Goal: Transaction & Acquisition: Purchase product/service

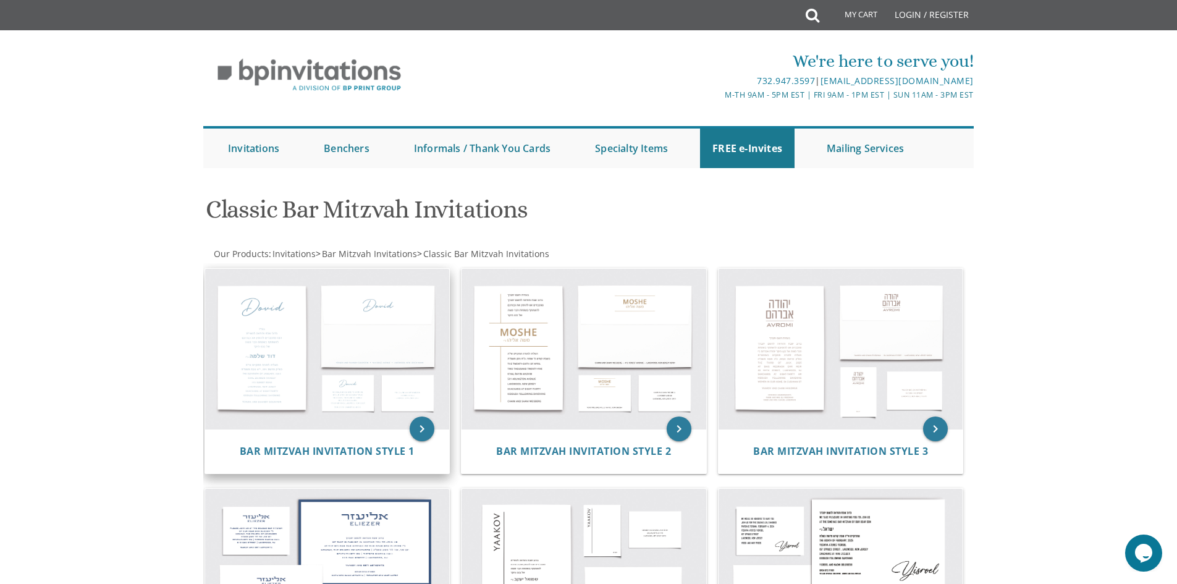
click at [373, 339] on img at bounding box center [327, 349] width 245 height 161
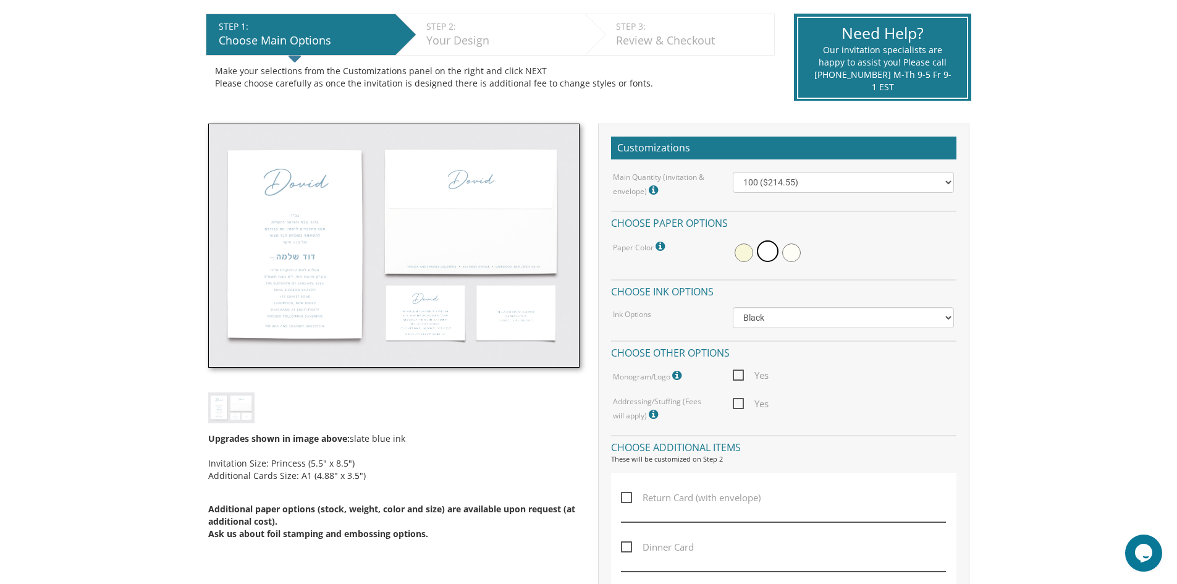
scroll to position [247, 0]
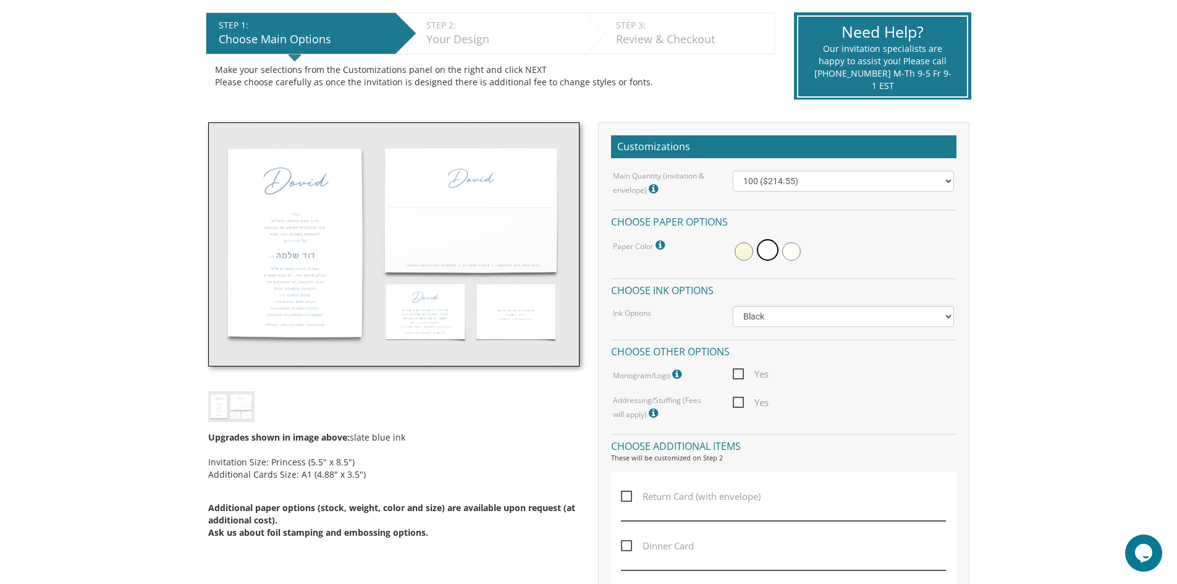
click at [285, 249] on img at bounding box center [393, 244] width 371 height 245
click at [292, 255] on img at bounding box center [393, 244] width 371 height 245
click at [288, 222] on img at bounding box center [393, 244] width 371 height 245
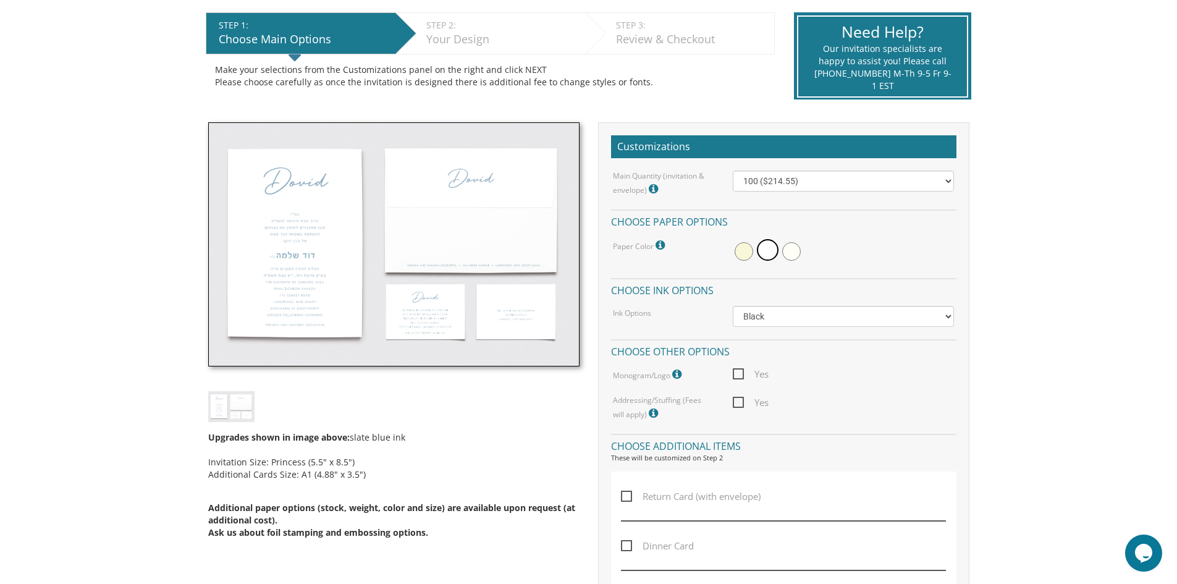
click at [288, 222] on img at bounding box center [393, 244] width 371 height 245
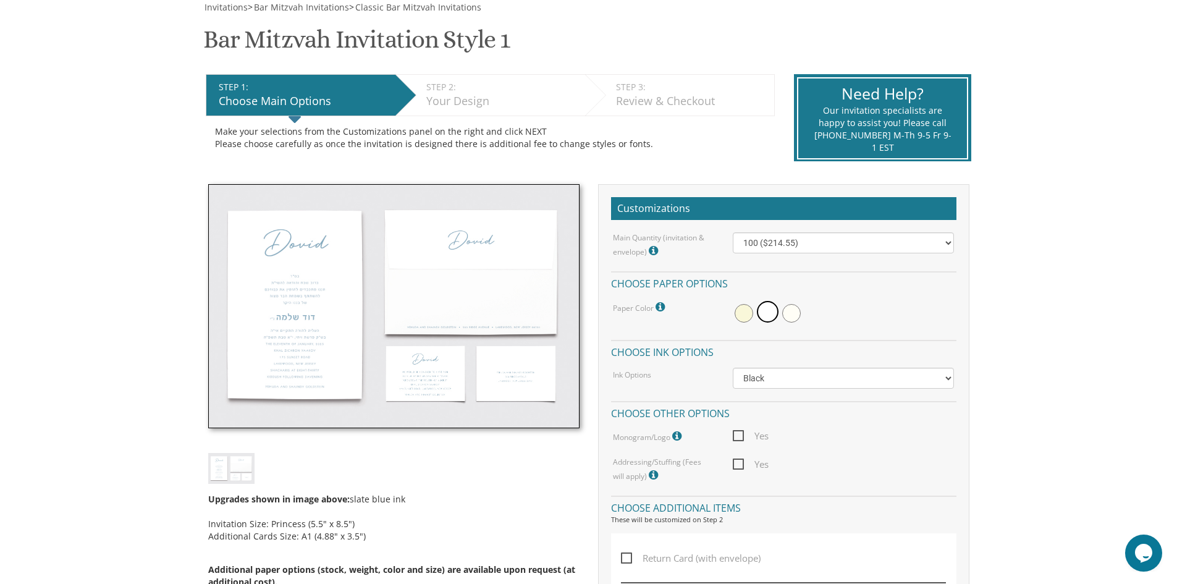
scroll to position [124, 0]
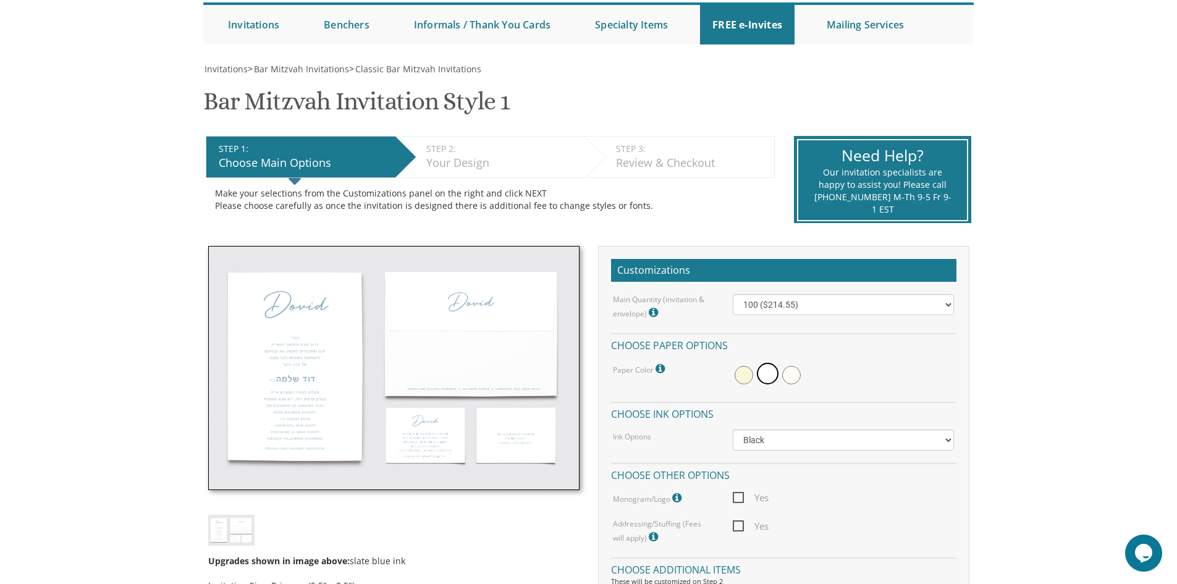
click at [445, 160] on div "Your Design" at bounding box center [502, 163] width 153 height 16
click at [463, 327] on img at bounding box center [393, 368] width 371 height 245
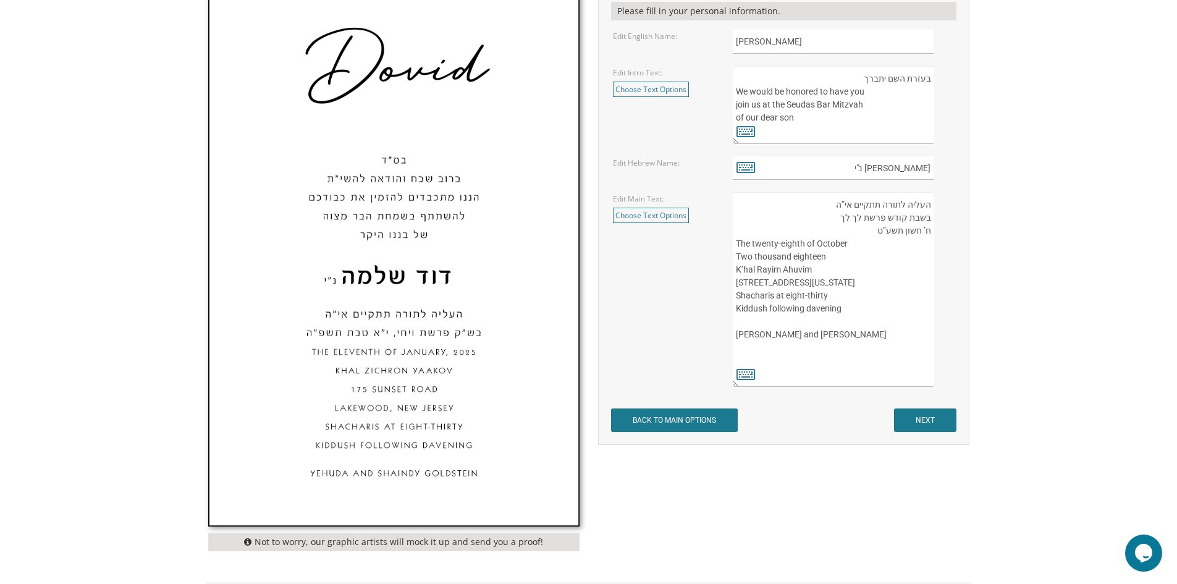
scroll to position [371, 0]
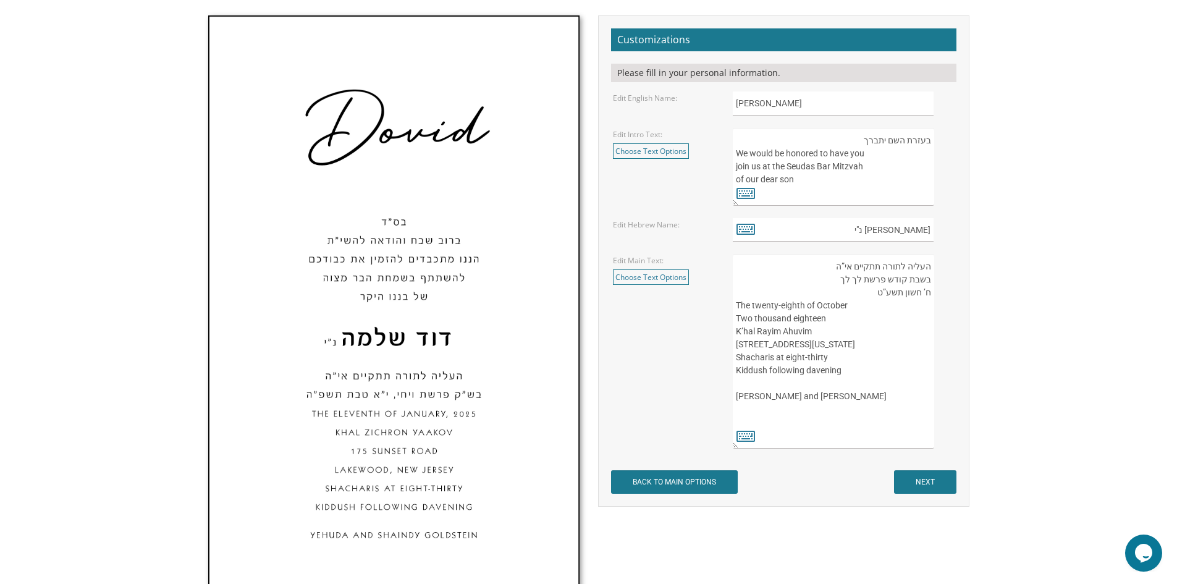
click at [128, 88] on body "My Cart {{shoppingcart.totalQuantityDisplay}} Total: {{shoppingcart.subtotal}} …" at bounding box center [588, 354] width 1177 height 1451
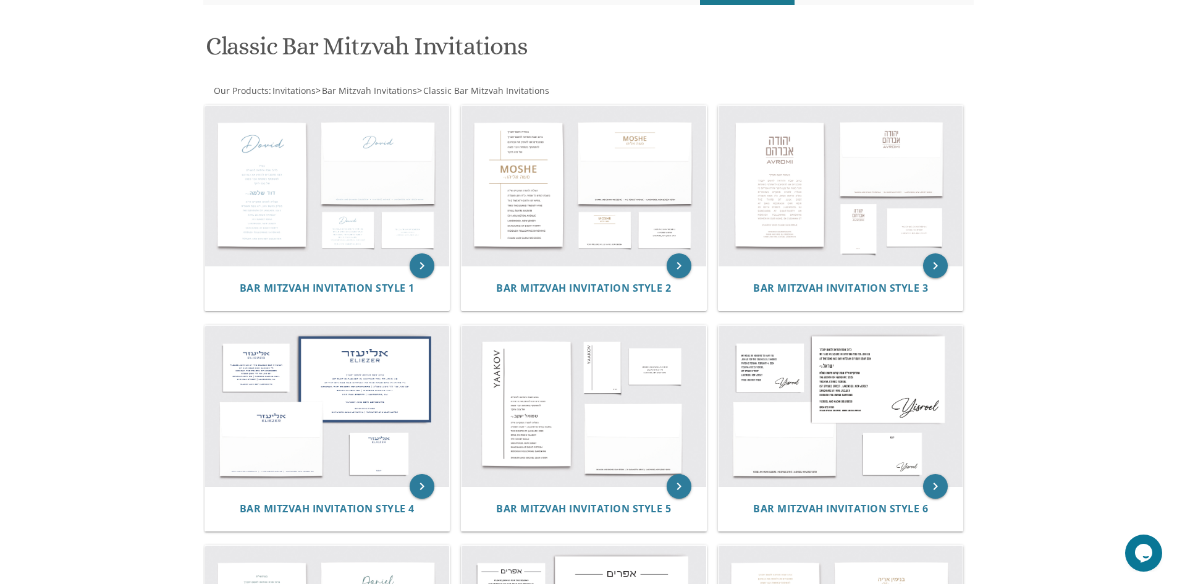
scroll to position [185, 0]
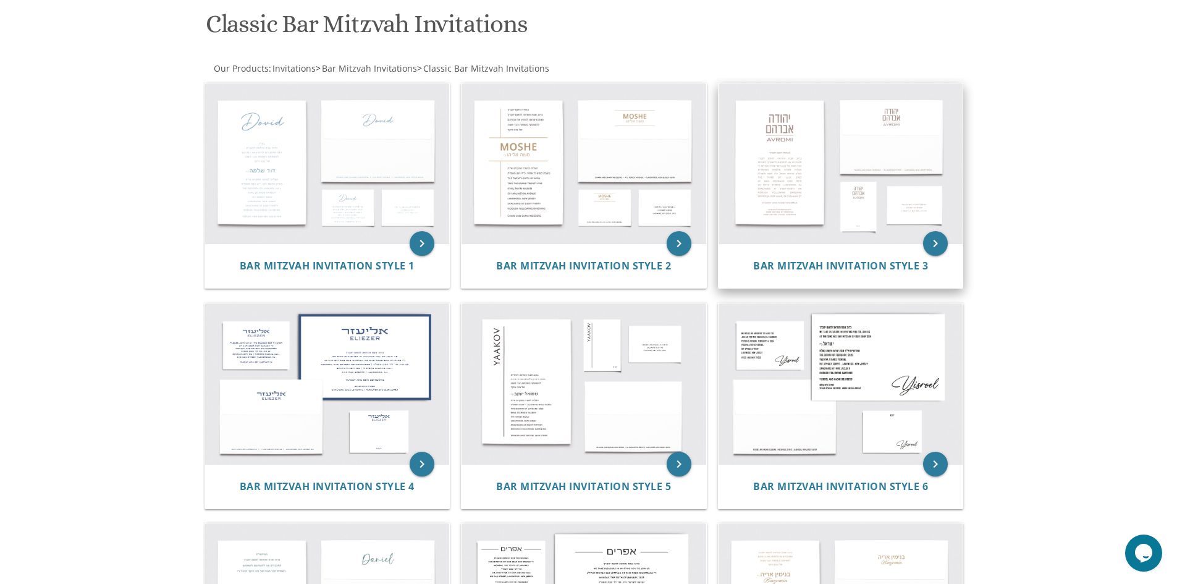
click at [786, 165] on img at bounding box center [840, 163] width 245 height 161
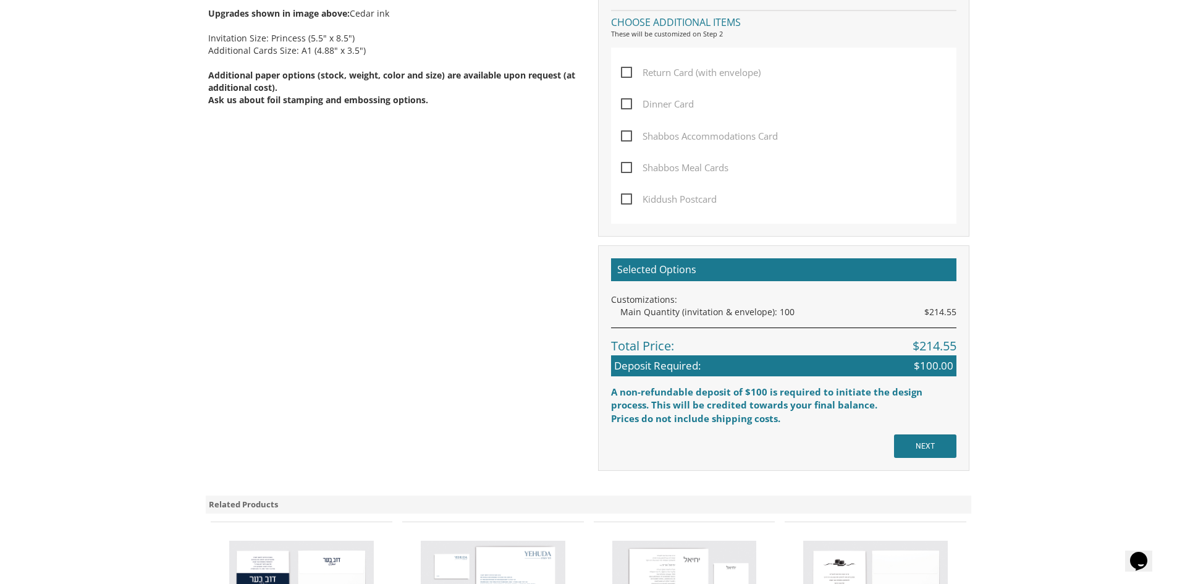
scroll to position [741, 0]
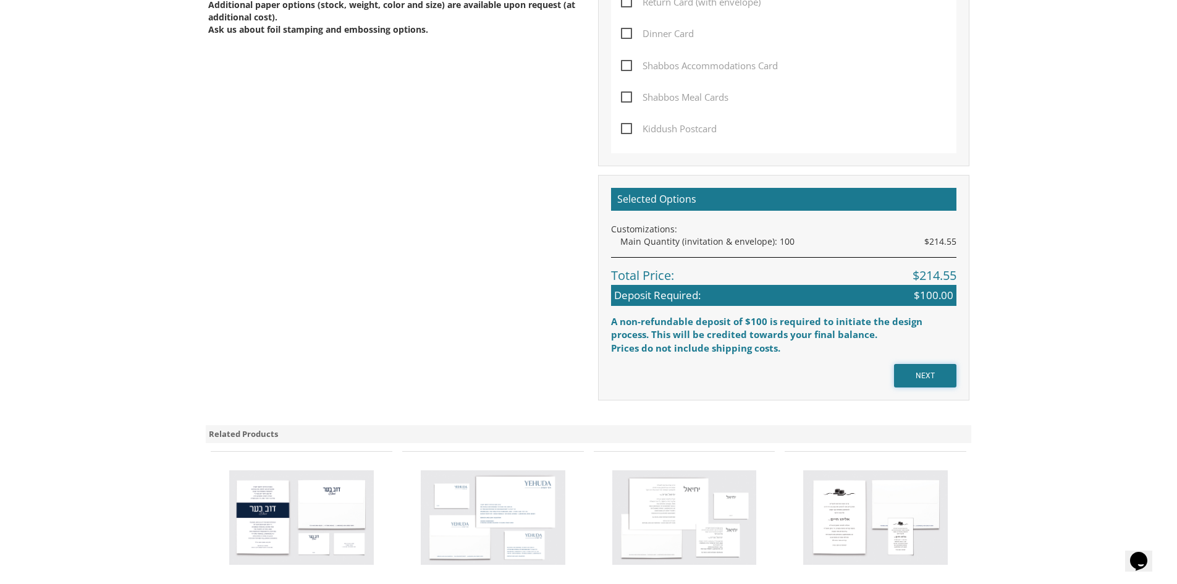
click at [939, 374] on input "NEXT" at bounding box center [925, 375] width 62 height 23
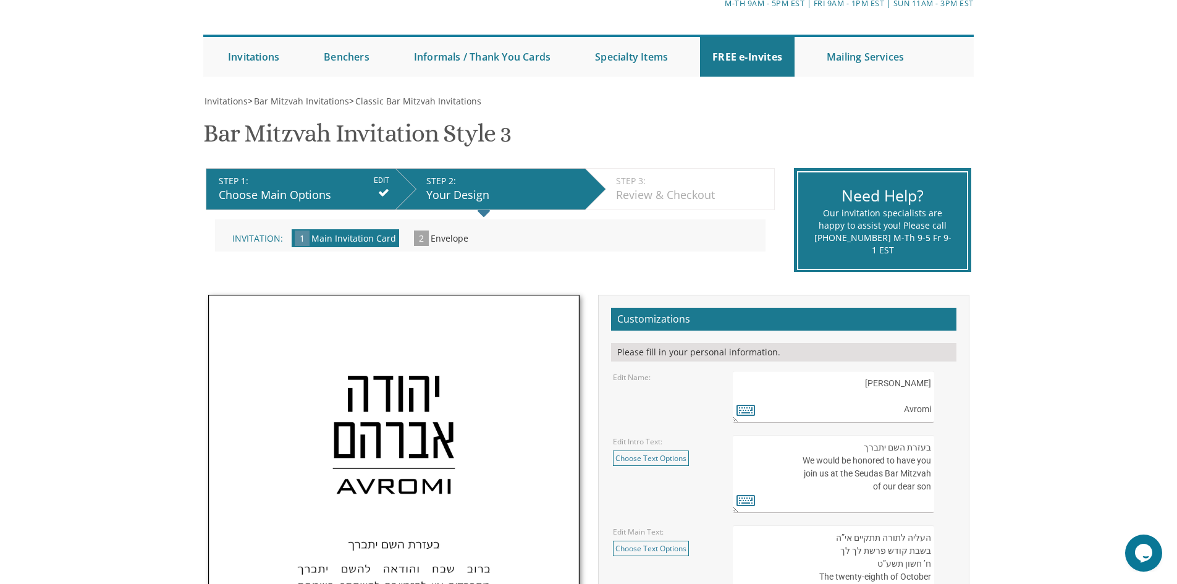
scroll to position [62, 0]
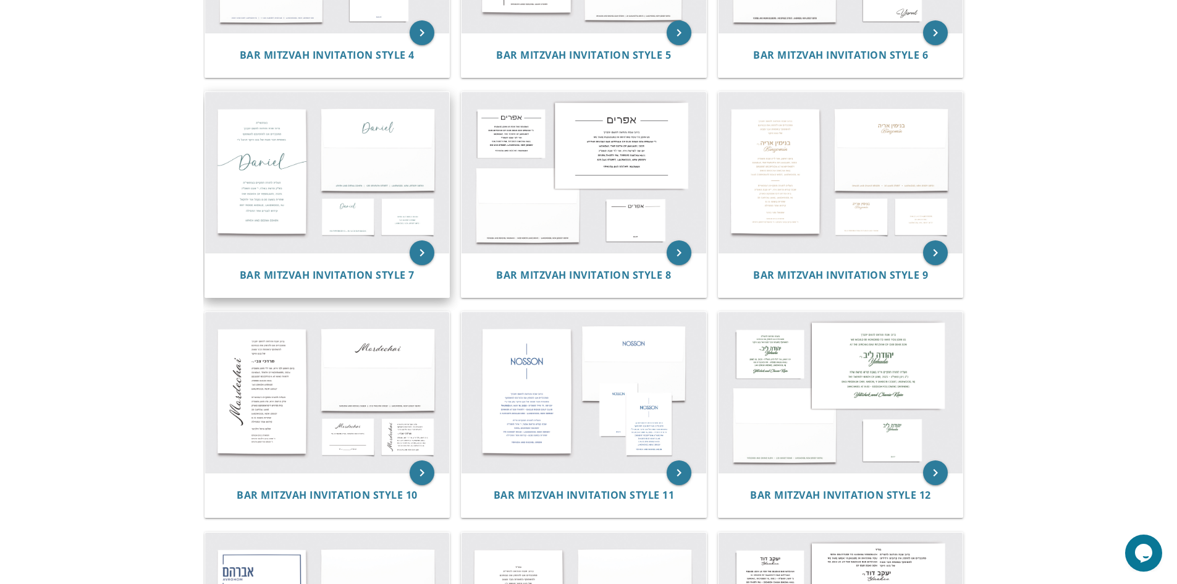
scroll to position [618, 0]
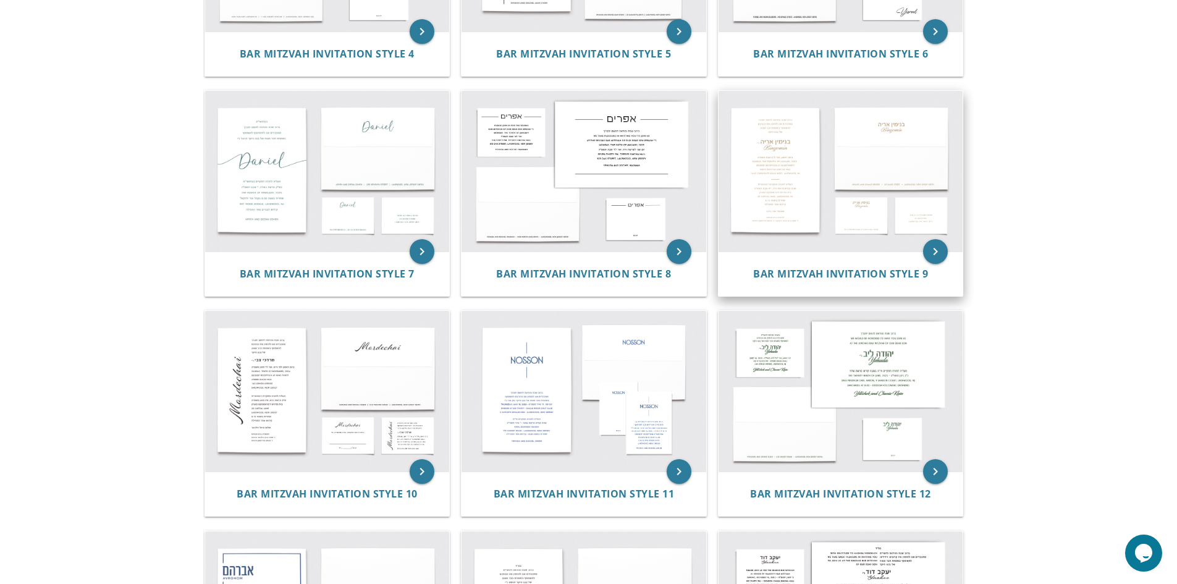
click at [775, 174] on img at bounding box center [840, 171] width 245 height 161
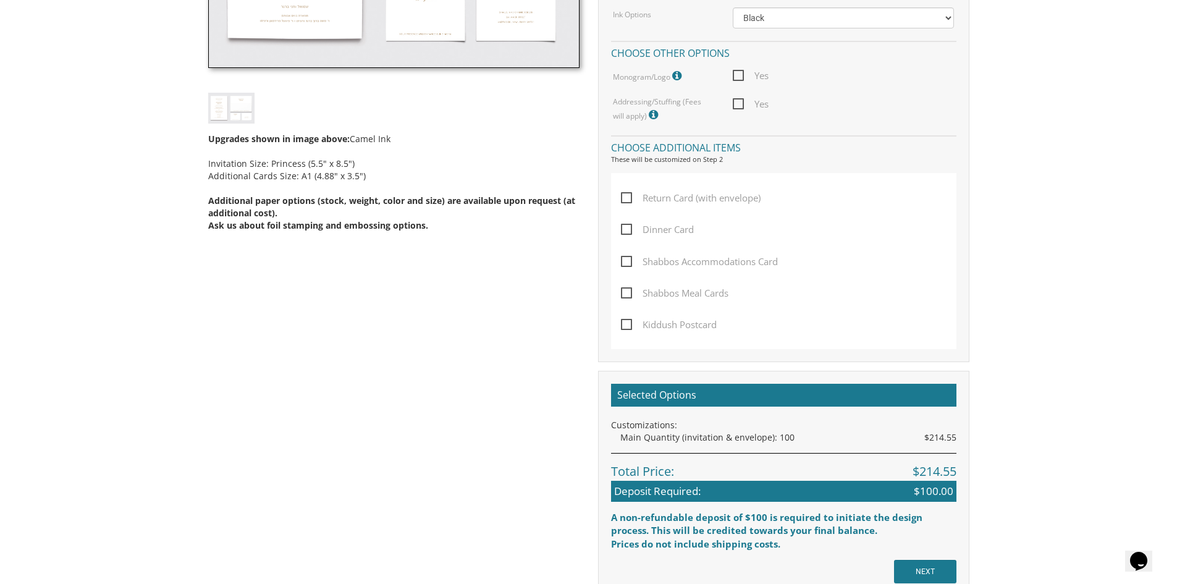
scroll to position [680, 0]
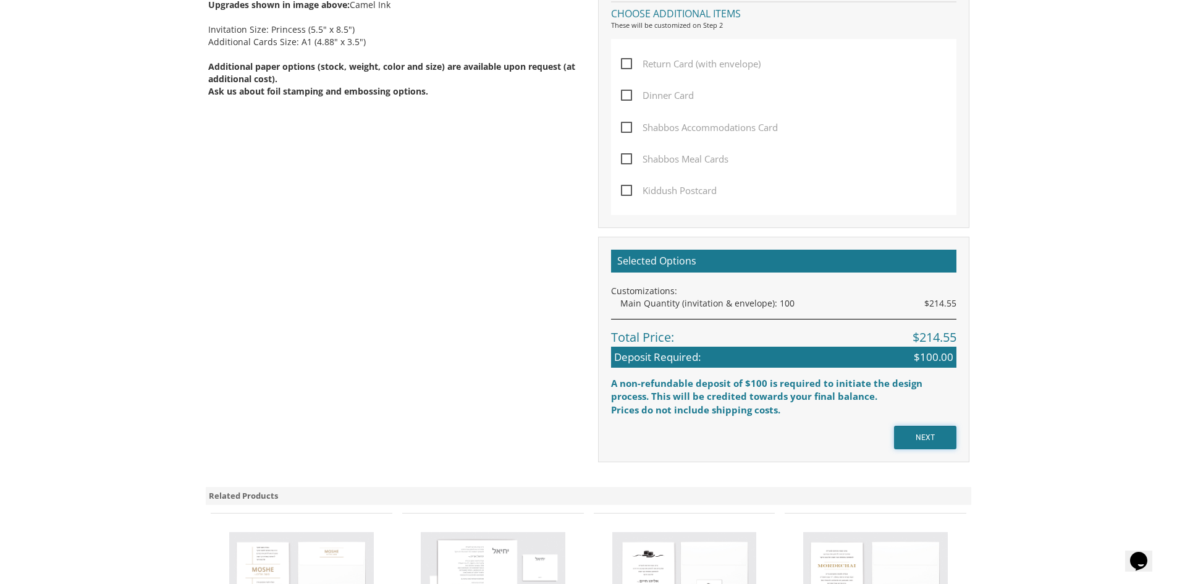
click at [940, 440] on input "NEXT" at bounding box center [925, 437] width 62 height 23
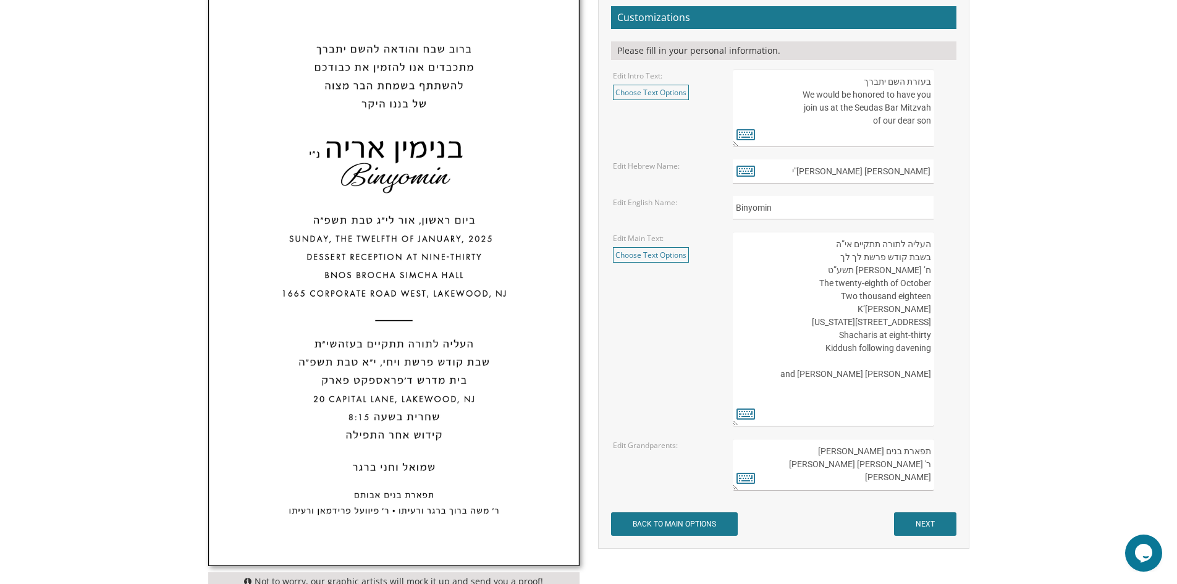
scroll to position [371, 0]
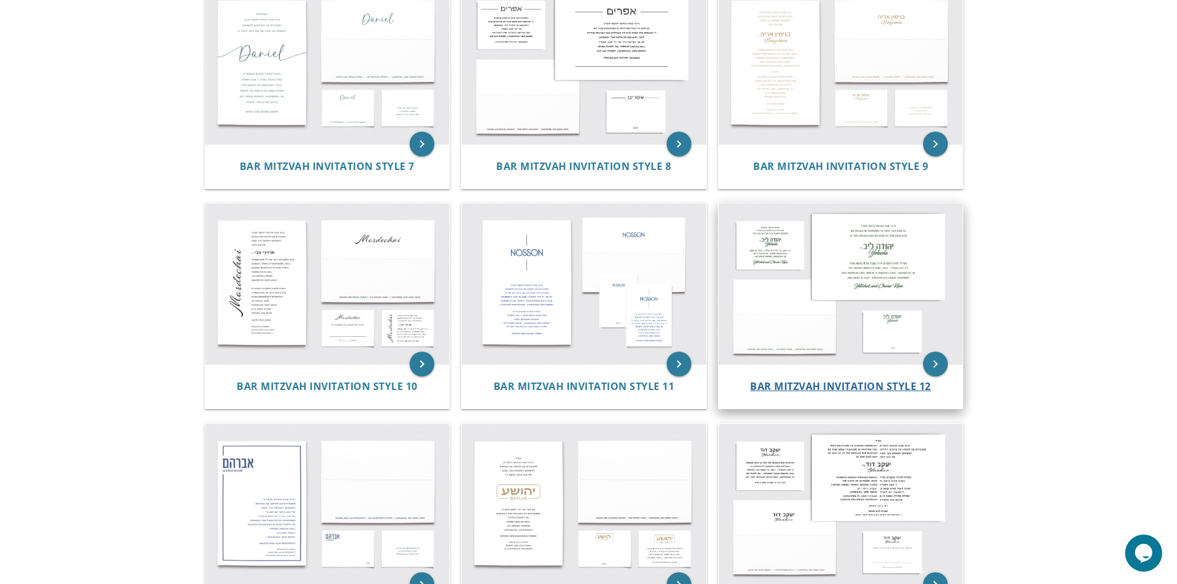
scroll to position [890, 0]
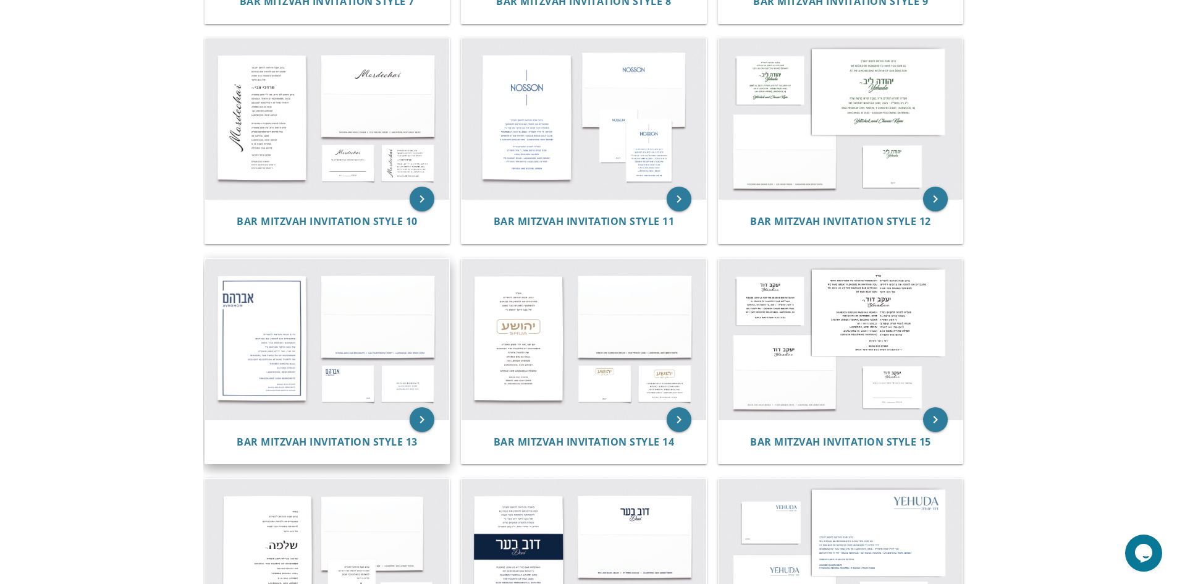
click at [247, 329] on img at bounding box center [327, 339] width 245 height 161
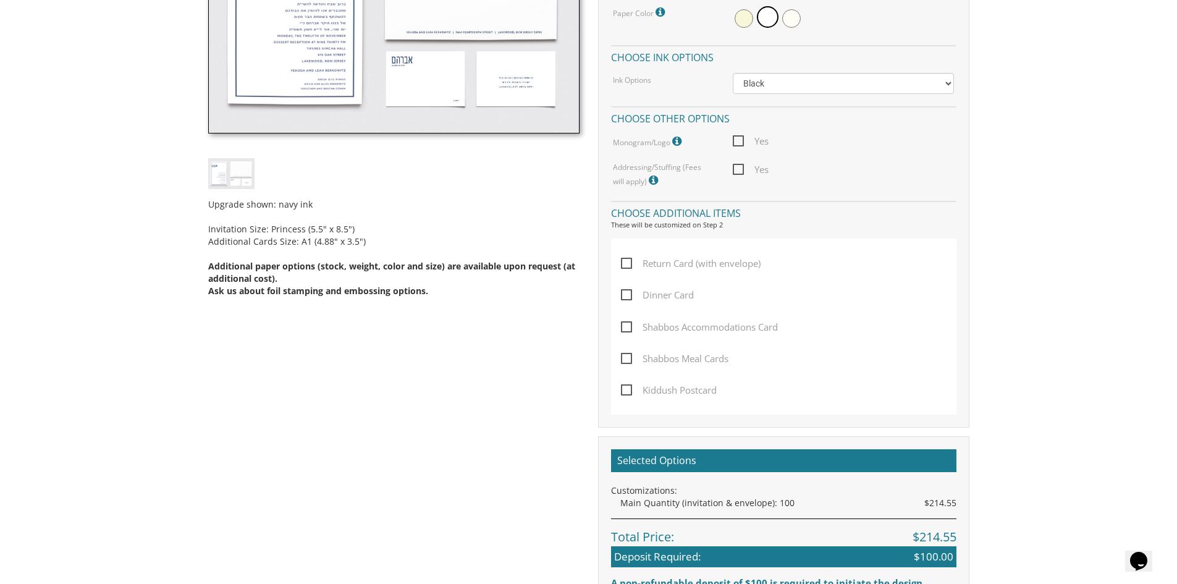
scroll to position [680, 0]
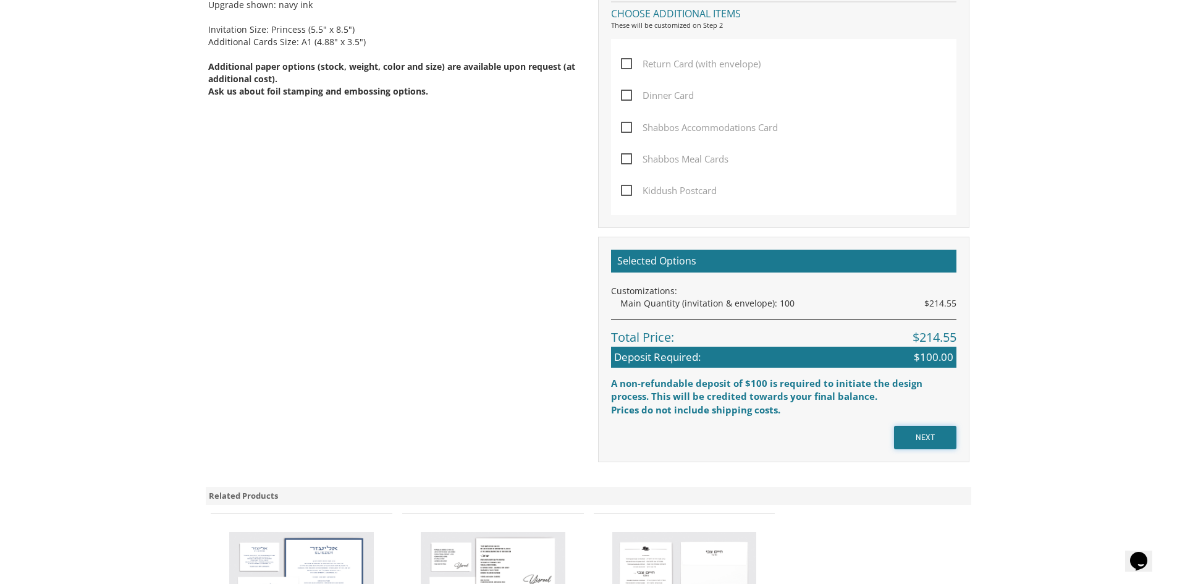
click at [924, 442] on input "NEXT" at bounding box center [925, 437] width 62 height 23
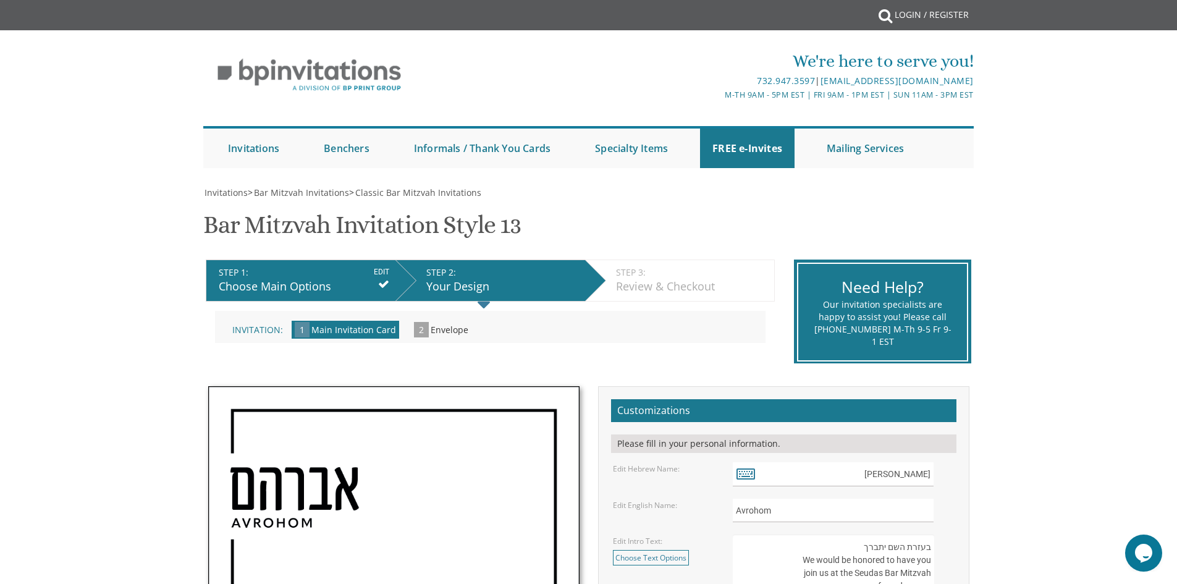
click at [305, 289] on div "Choose Main Options" at bounding box center [304, 287] width 171 height 16
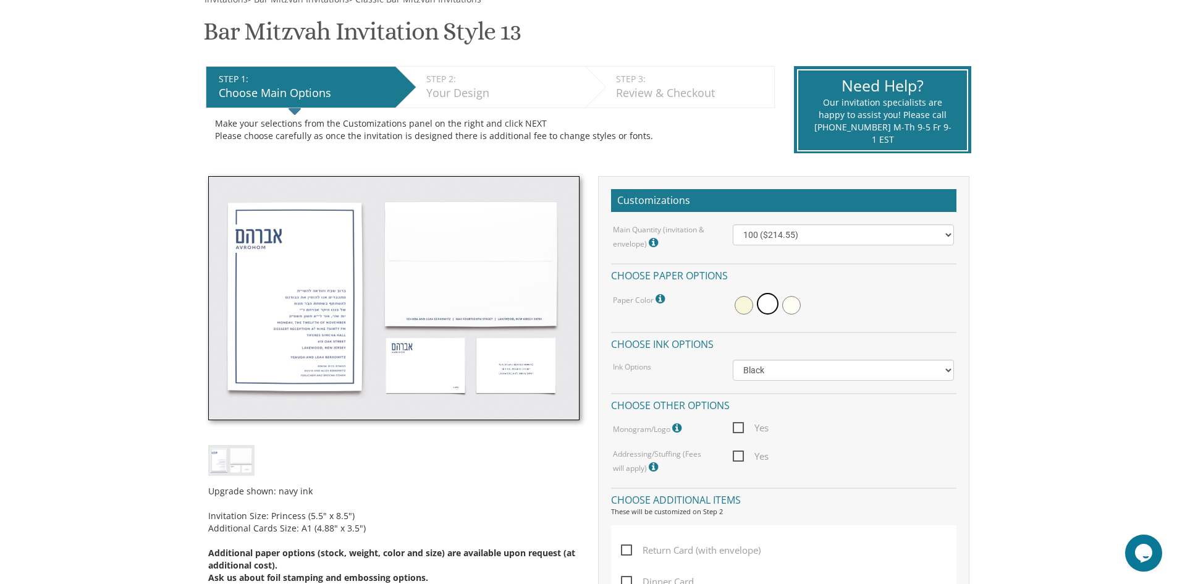
scroll to position [114, 0]
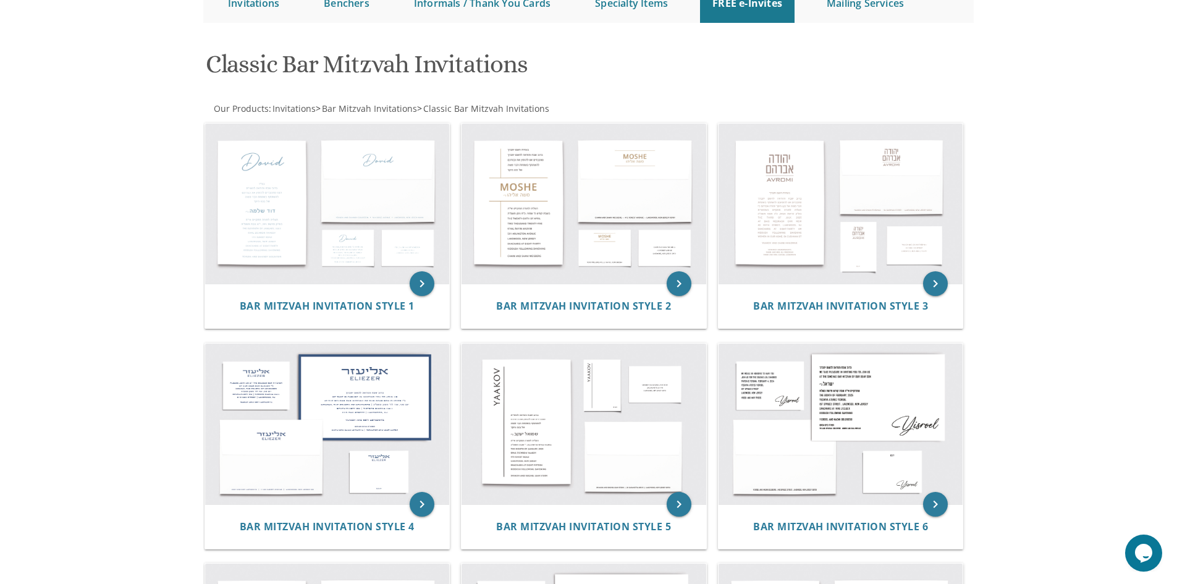
scroll to position [25, 0]
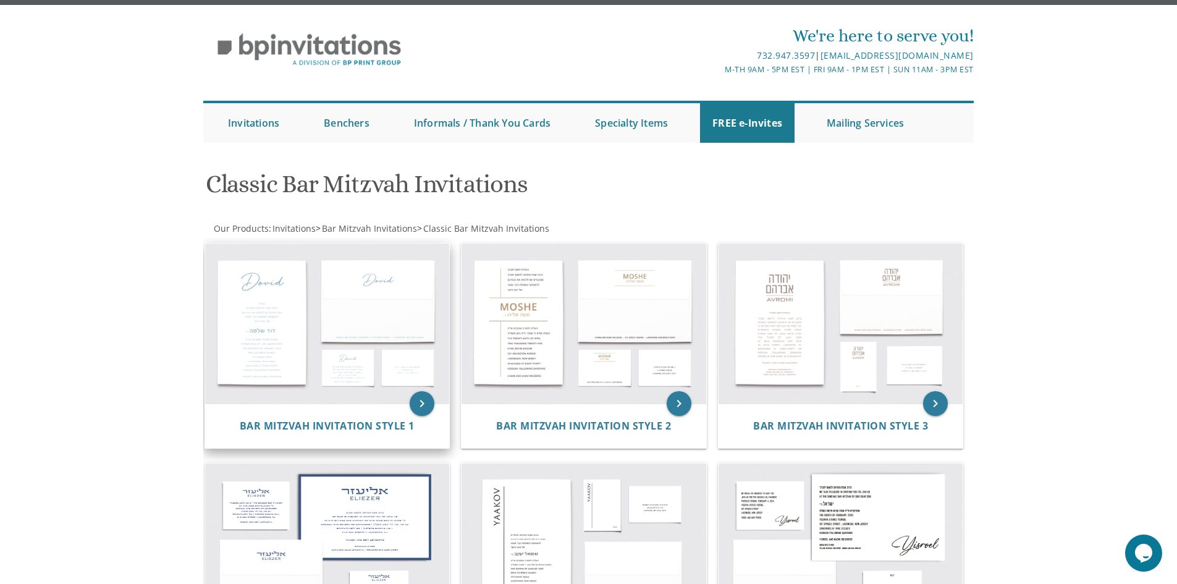
click at [270, 292] on img at bounding box center [327, 323] width 245 height 161
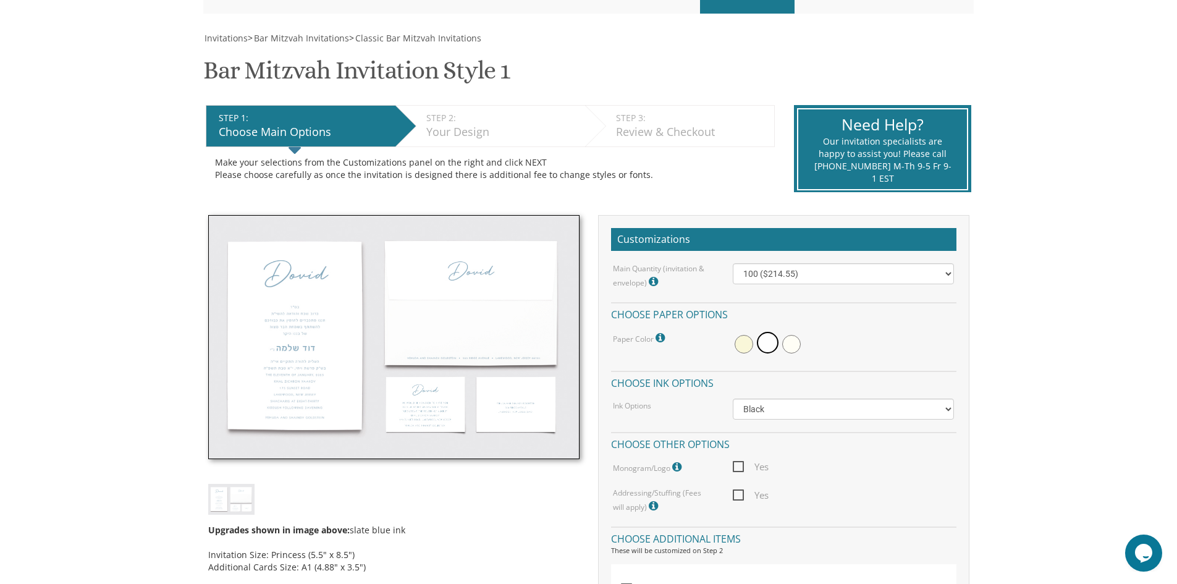
scroll to position [185, 0]
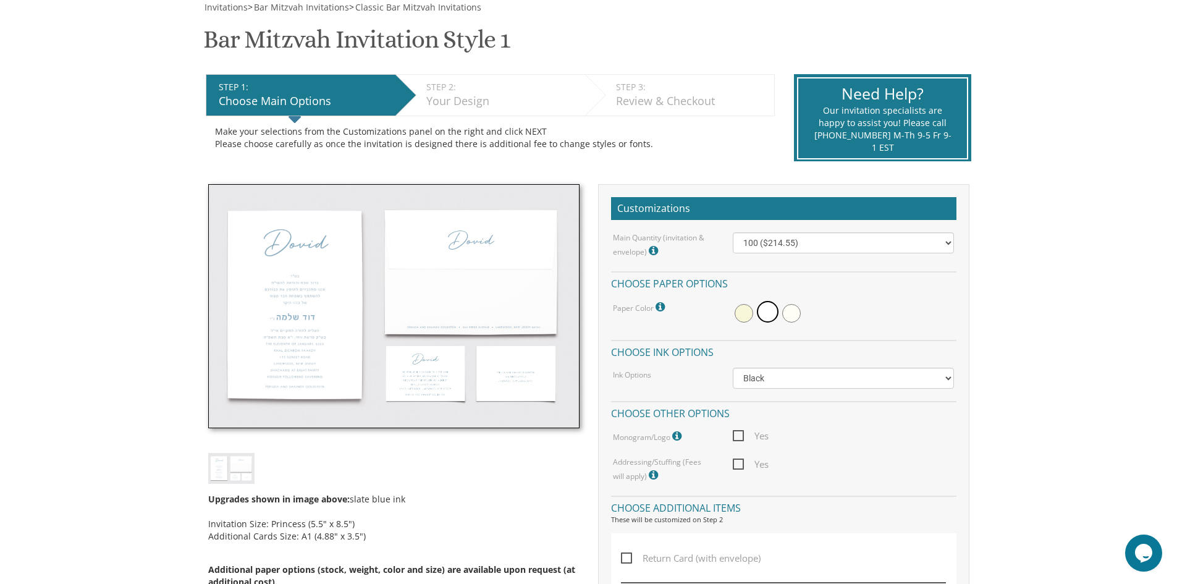
click at [474, 92] on div "STEP 2: EDIT" at bounding box center [502, 87] width 153 height 12
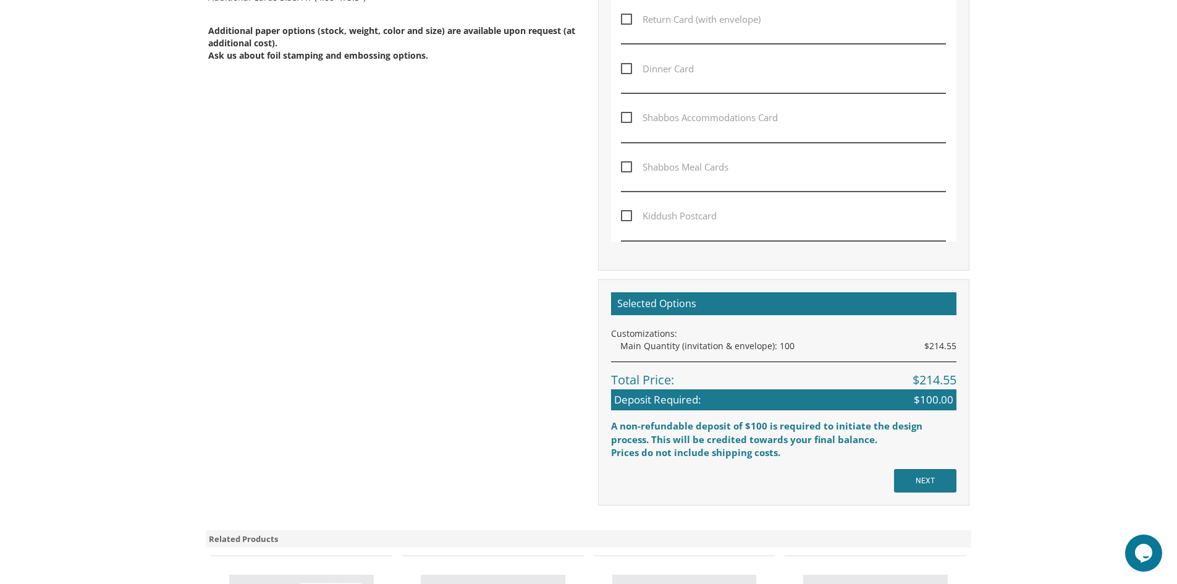
scroll to position [927, 0]
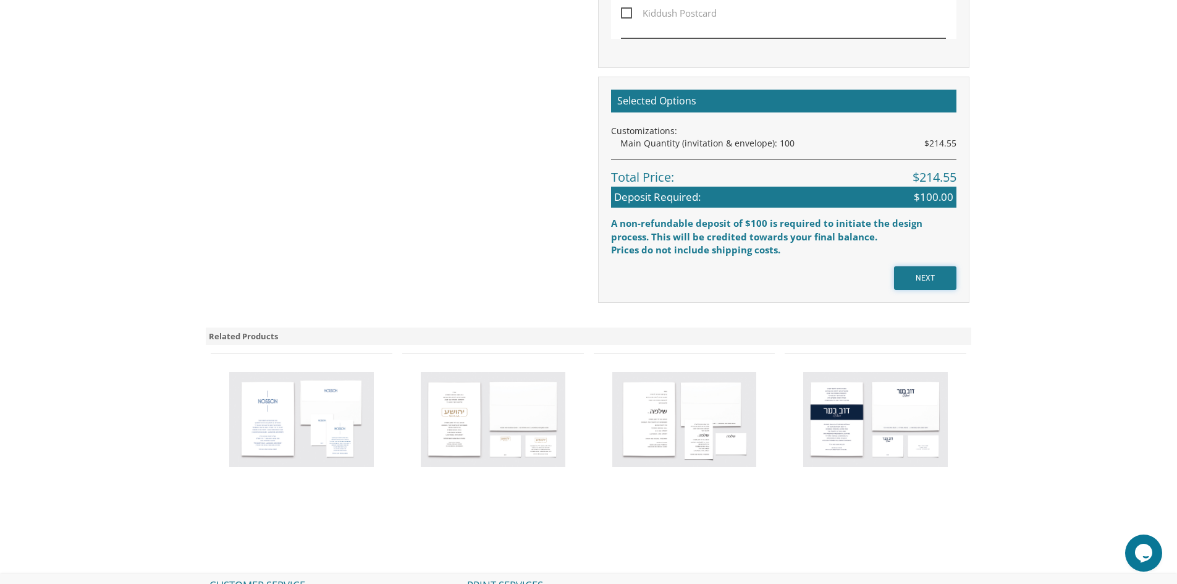
click at [938, 274] on input "NEXT" at bounding box center [925, 277] width 62 height 23
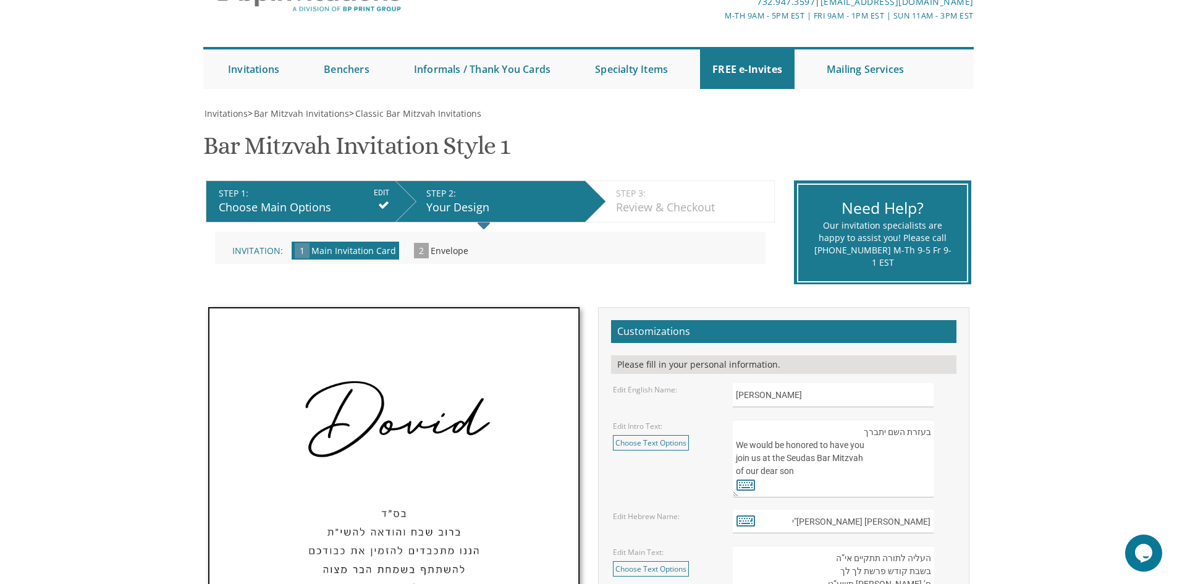
scroll to position [185, 0]
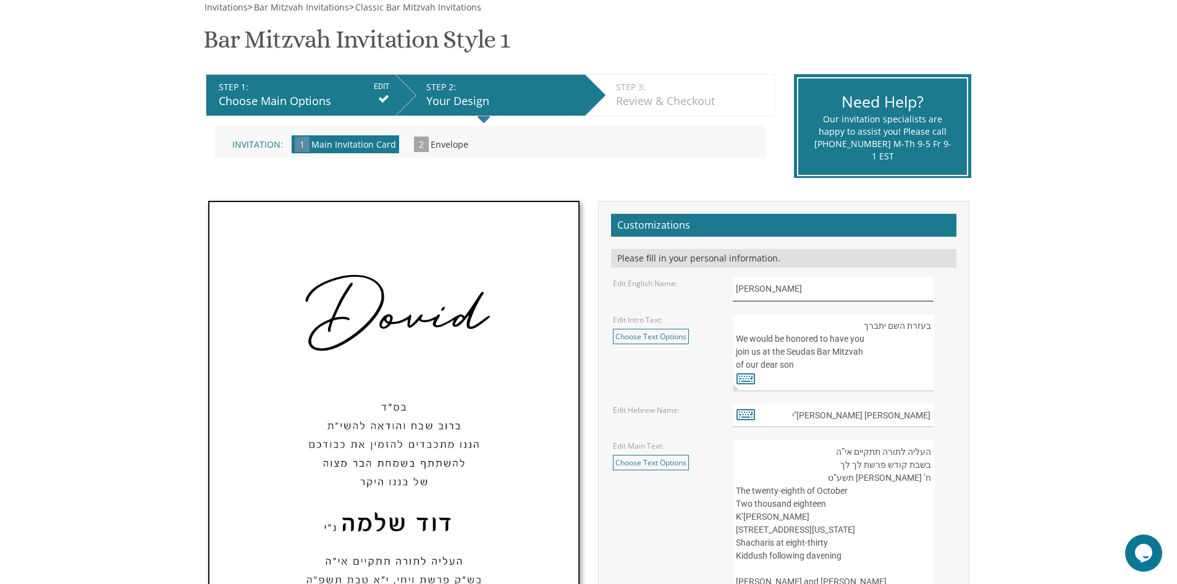
click at [752, 290] on input "[PERSON_NAME]" at bounding box center [833, 289] width 201 height 24
type input "Avrohom"
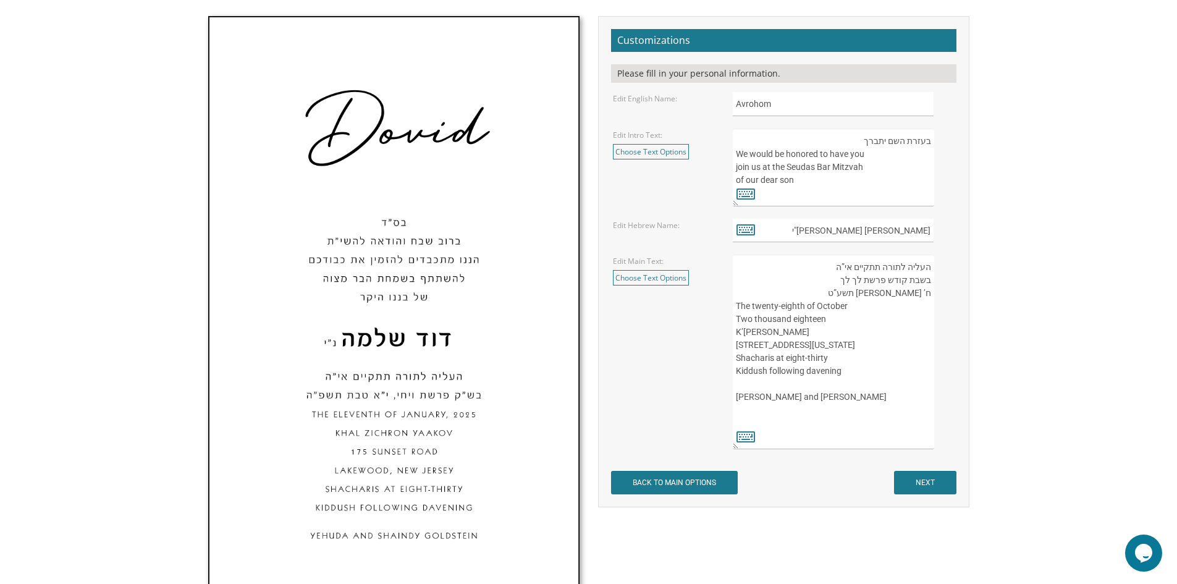
scroll to position [371, 0]
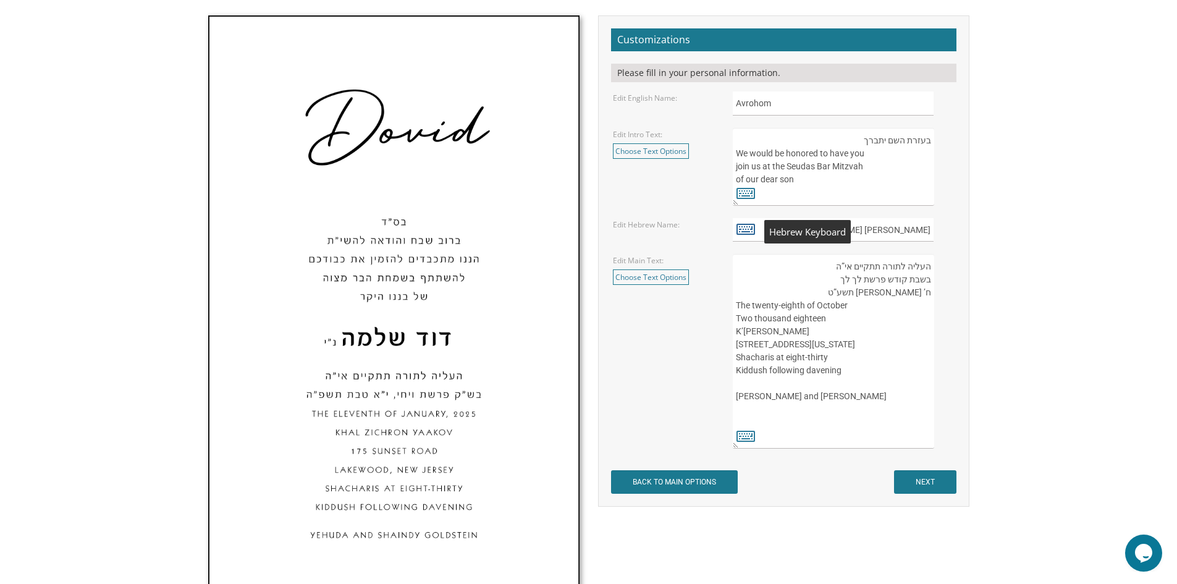
click at [746, 229] on icon at bounding box center [745, 228] width 19 height 17
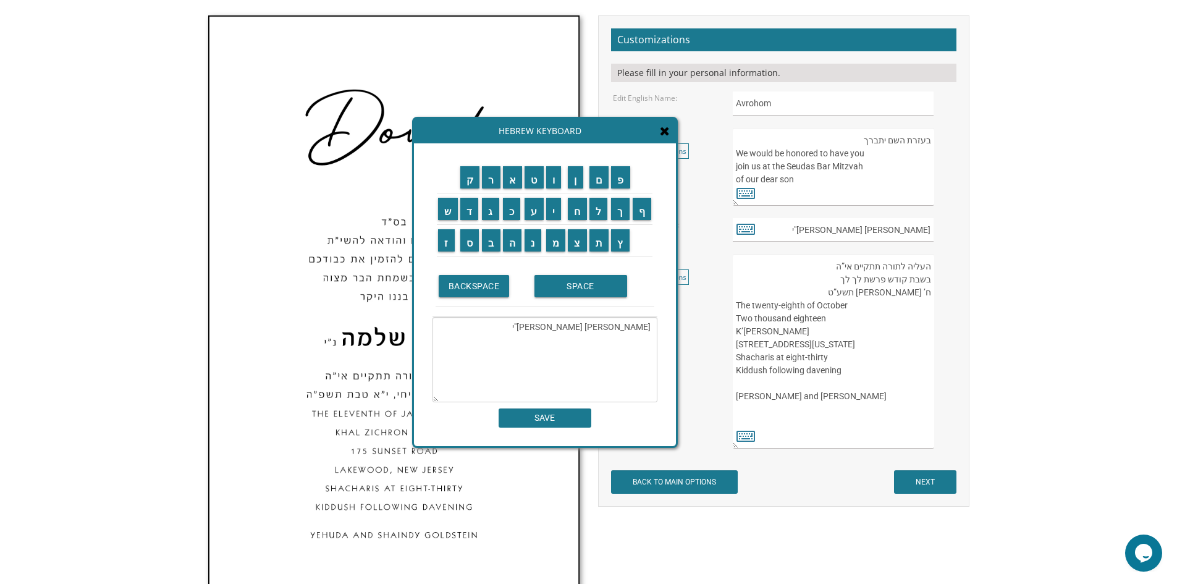
drag, startPoint x: 614, startPoint y: 331, endPoint x: 686, endPoint y: 326, distance: 71.8
click at [686, 326] on div "Invitations > Bar Mitzvah Invitations > Classic Bar Mitzvah Invitations Bar Mit…" at bounding box center [589, 325] width 772 height 1019
click at [516, 245] on input "ה" at bounding box center [512, 240] width 19 height 22
click at [550, 244] on input "מ" at bounding box center [556, 240] width 20 height 22
click at [604, 211] on input "ל" at bounding box center [598, 209] width 19 height 22
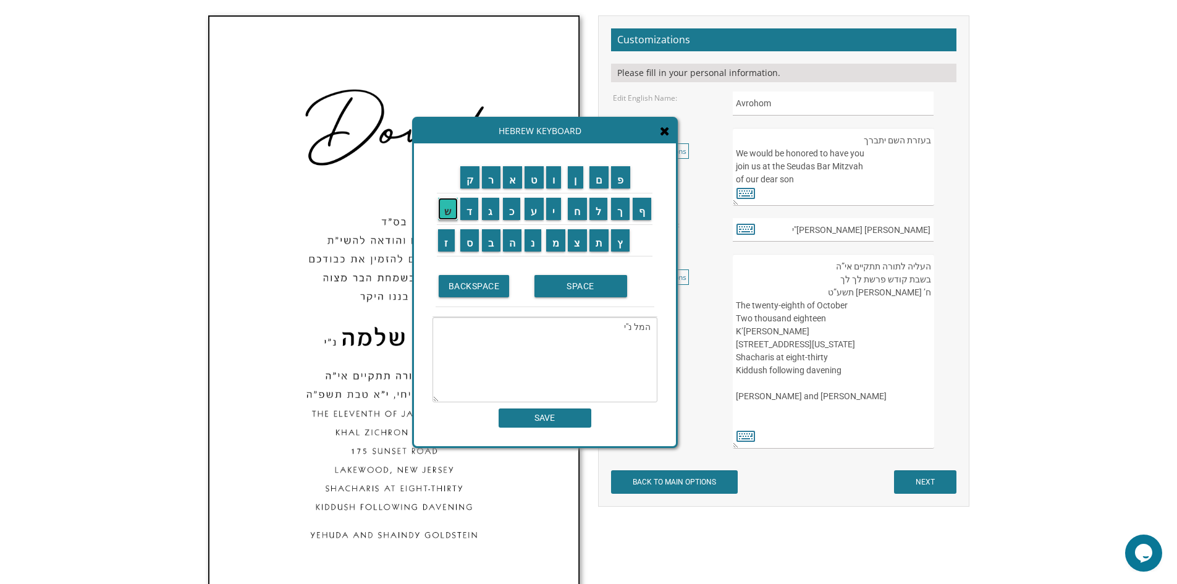
click at [447, 208] on input "ש" at bounding box center [448, 209] width 20 height 22
click at [457, 286] on input "BACKSPACE" at bounding box center [474, 286] width 71 height 22
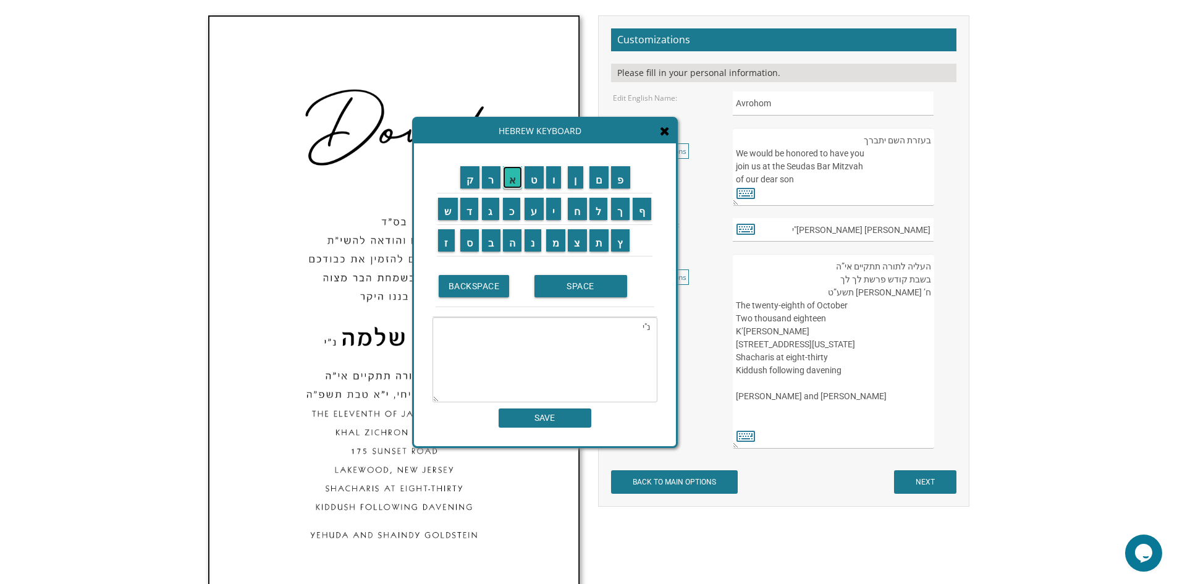
click at [510, 182] on input "א" at bounding box center [513, 177] width 20 height 22
click at [493, 242] on input "ב" at bounding box center [491, 240] width 19 height 22
click at [489, 180] on input "ר" at bounding box center [491, 177] width 19 height 22
click at [515, 254] on td "ה" at bounding box center [513, 241] width 22 height 32
click at [515, 246] on input "ה" at bounding box center [512, 240] width 19 height 22
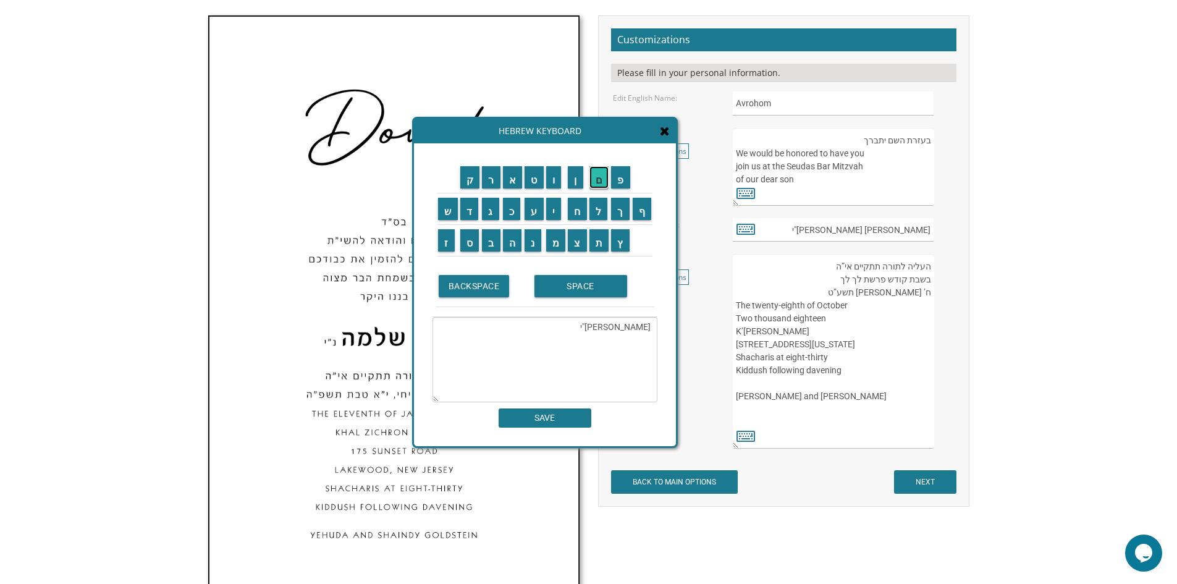
click at [603, 178] on input "ם" at bounding box center [599, 177] width 20 height 22
click at [580, 281] on input "SPACE" at bounding box center [580, 286] width 93 height 22
click at [446, 215] on input "ש" at bounding box center [448, 209] width 20 height 22
click at [604, 215] on input "ל" at bounding box center [598, 209] width 19 height 22
click at [562, 236] on input "מ" at bounding box center [556, 240] width 20 height 22
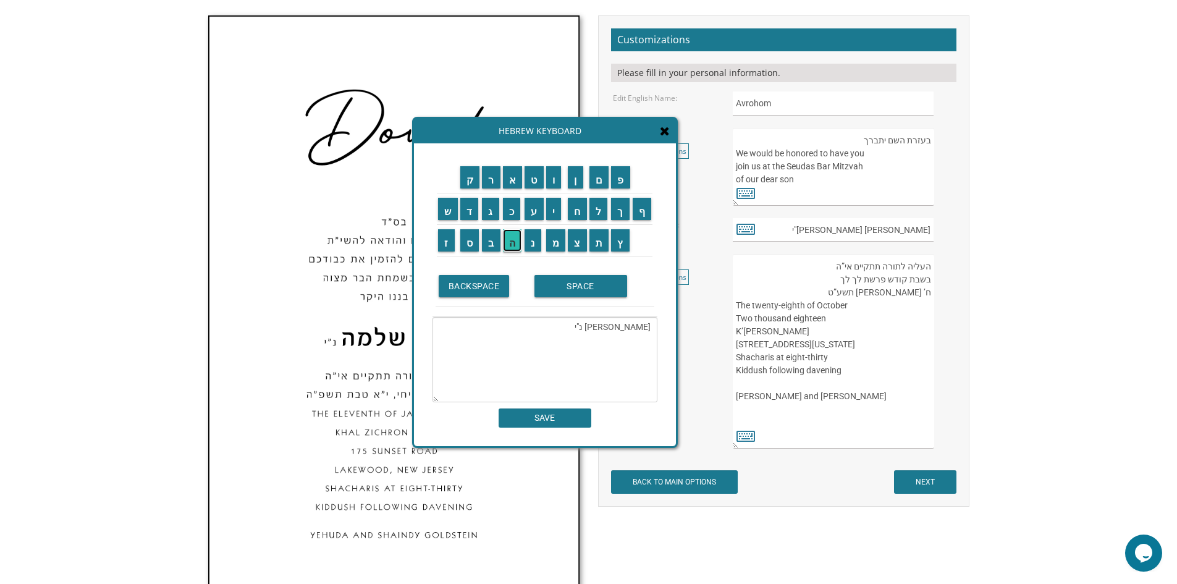
click at [508, 245] on input "ה" at bounding box center [512, 240] width 19 height 22
type textarea "[PERSON_NAME] נ"י"
click at [552, 423] on input "SAVE" at bounding box center [545, 417] width 93 height 19
type input "[PERSON_NAME] נ"י"
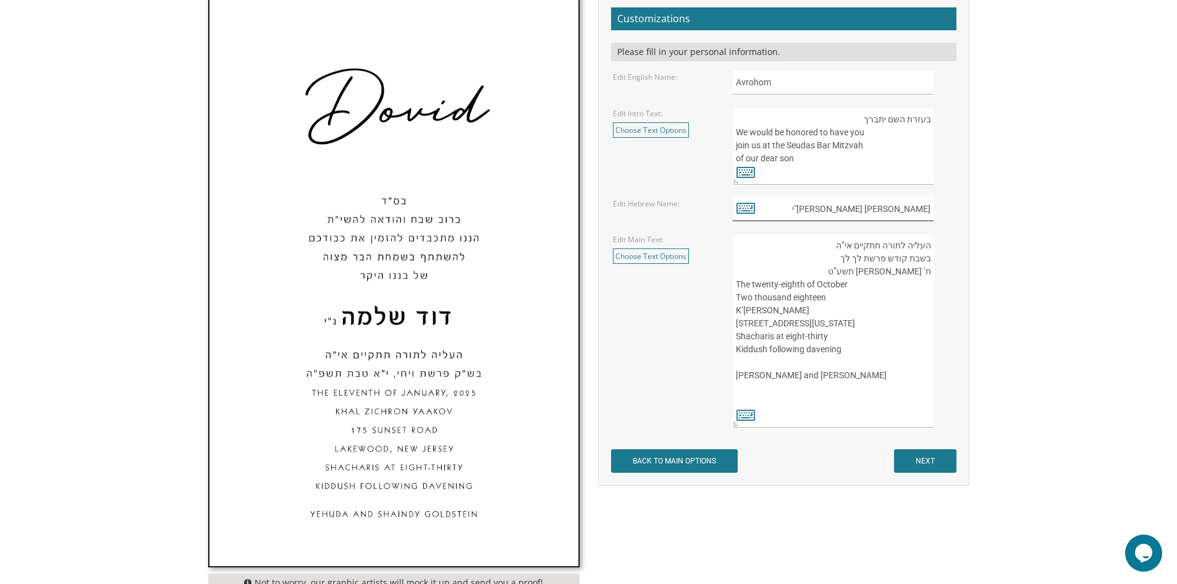
scroll to position [680, 0]
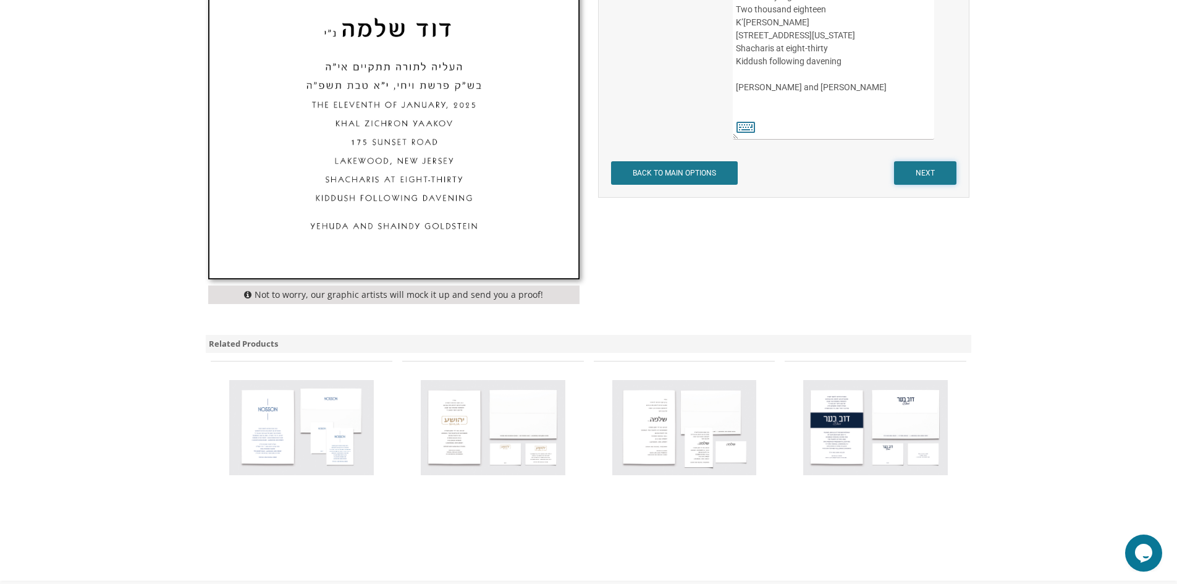
click at [937, 165] on input "NEXT" at bounding box center [925, 172] width 62 height 23
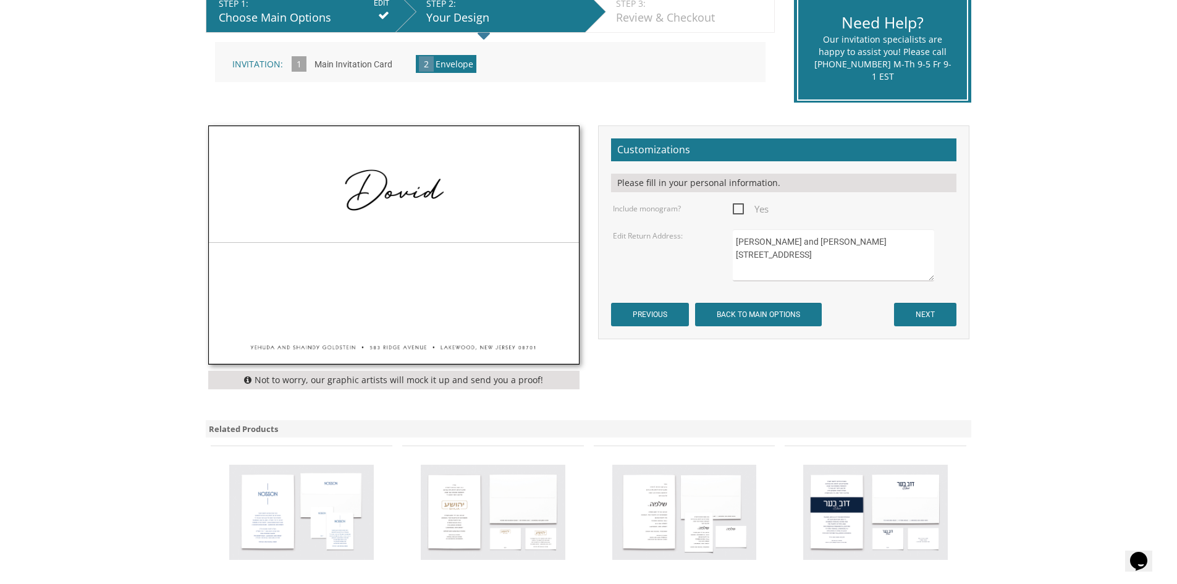
scroll to position [309, 0]
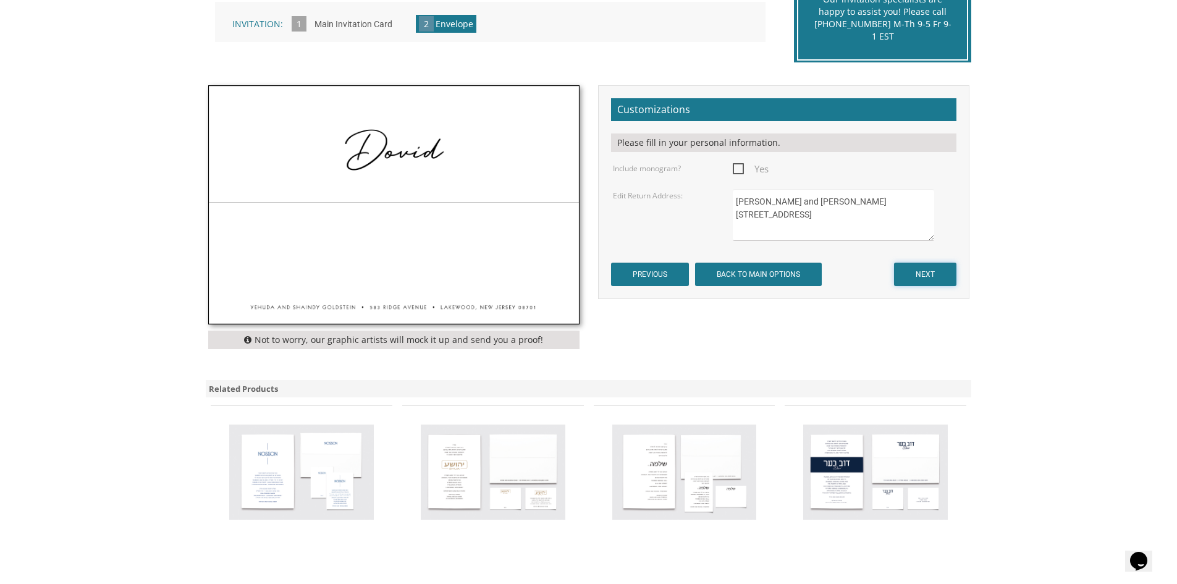
click at [920, 271] on input "NEXT" at bounding box center [925, 274] width 62 height 23
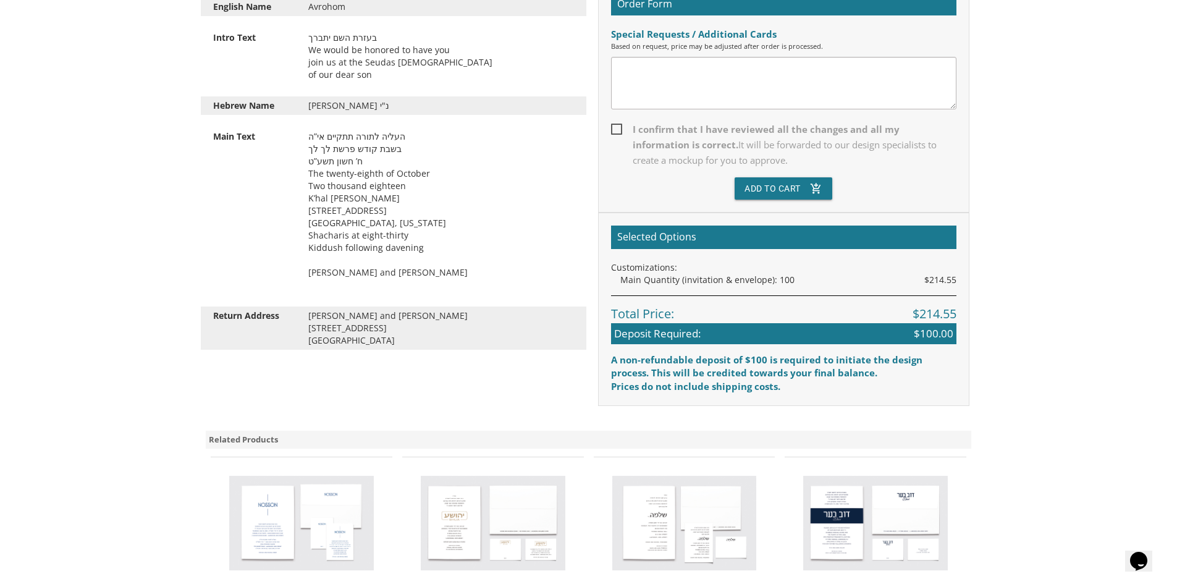
scroll to position [371, 0]
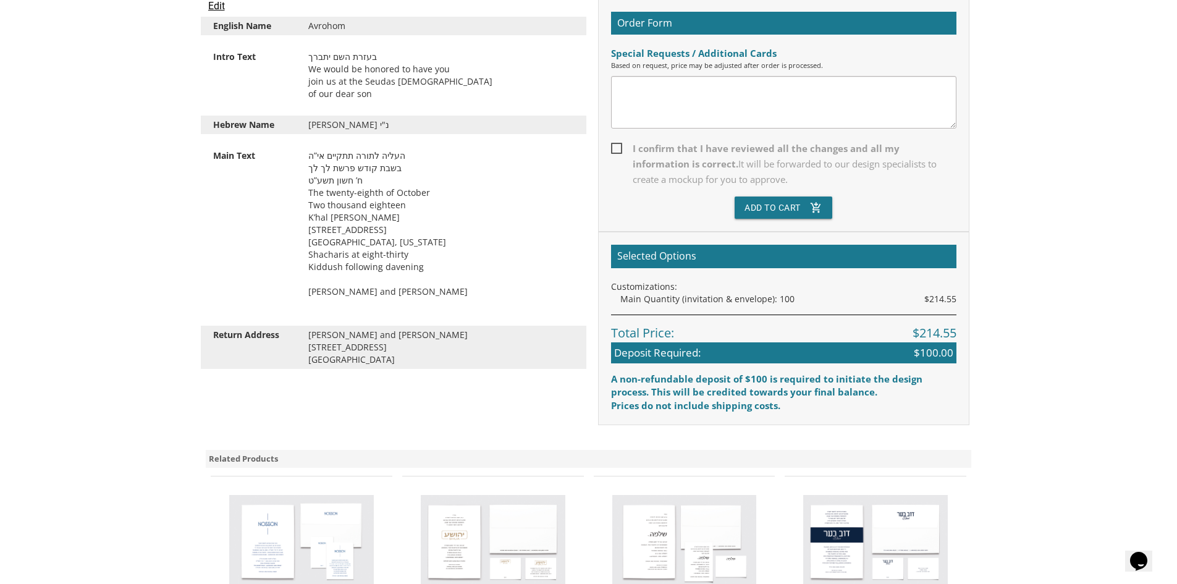
click at [621, 144] on span "I confirm that I have reviewed all the changes and all my information is correc…" at bounding box center [783, 164] width 345 height 46
click at [619, 144] on input "I confirm that I have reviewed all the changes and all my information is correc…" at bounding box center [615, 147] width 8 height 8
checkbox input "true"
click at [752, 204] on button "Add To Cart add_shopping_cart" at bounding box center [784, 207] width 98 height 22
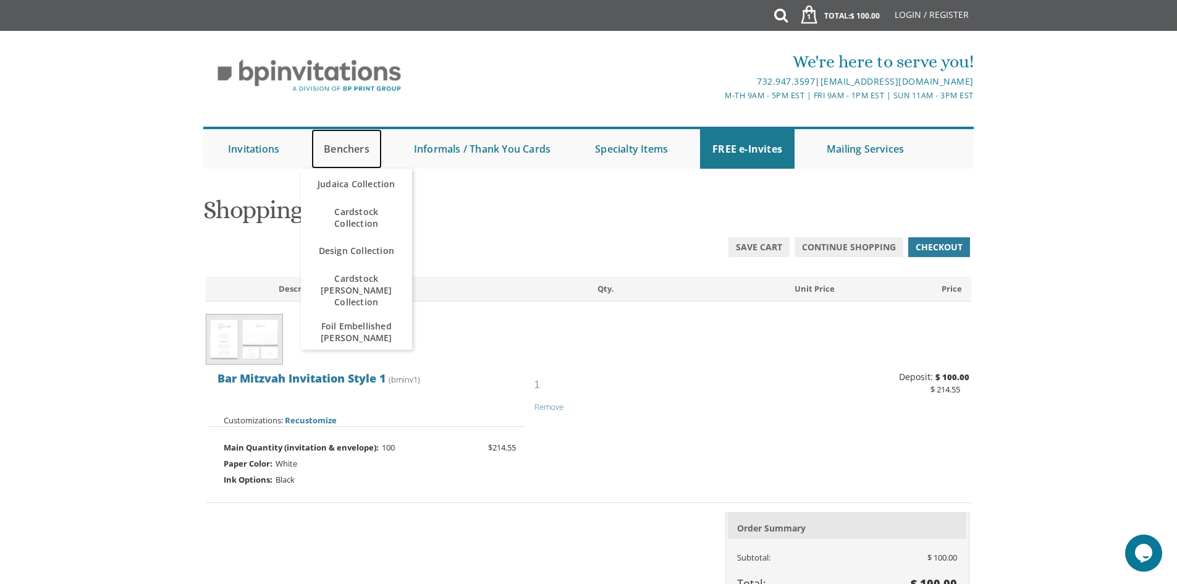
click at [344, 150] on link "Benchers" at bounding box center [346, 149] width 70 height 40
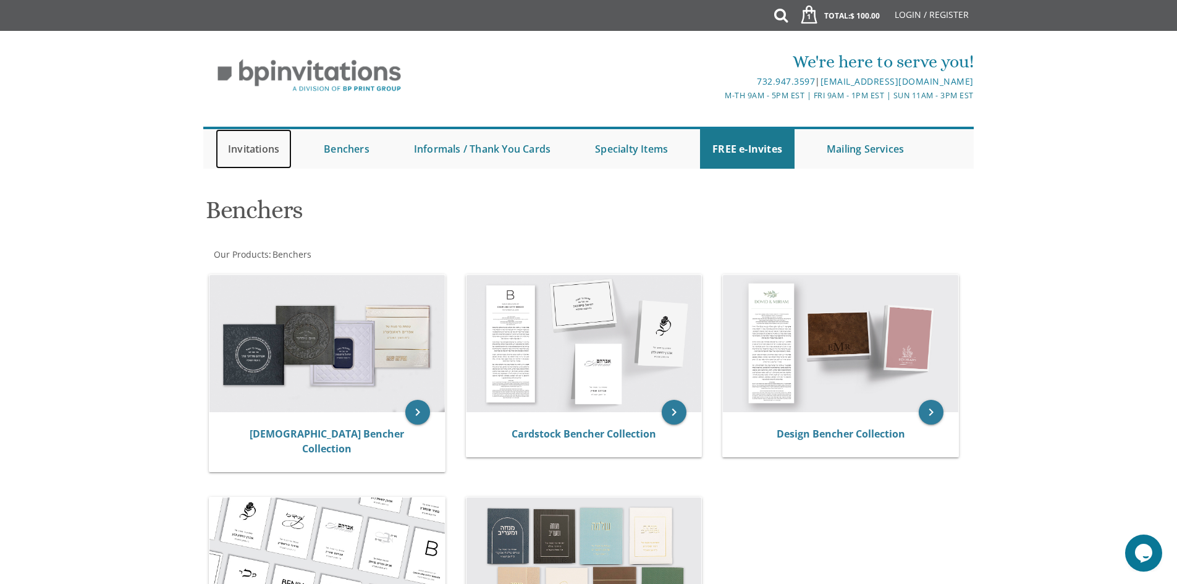
click at [258, 146] on link "Invitations" at bounding box center [254, 149] width 76 height 40
